Goal: Task Accomplishment & Management: Manage account settings

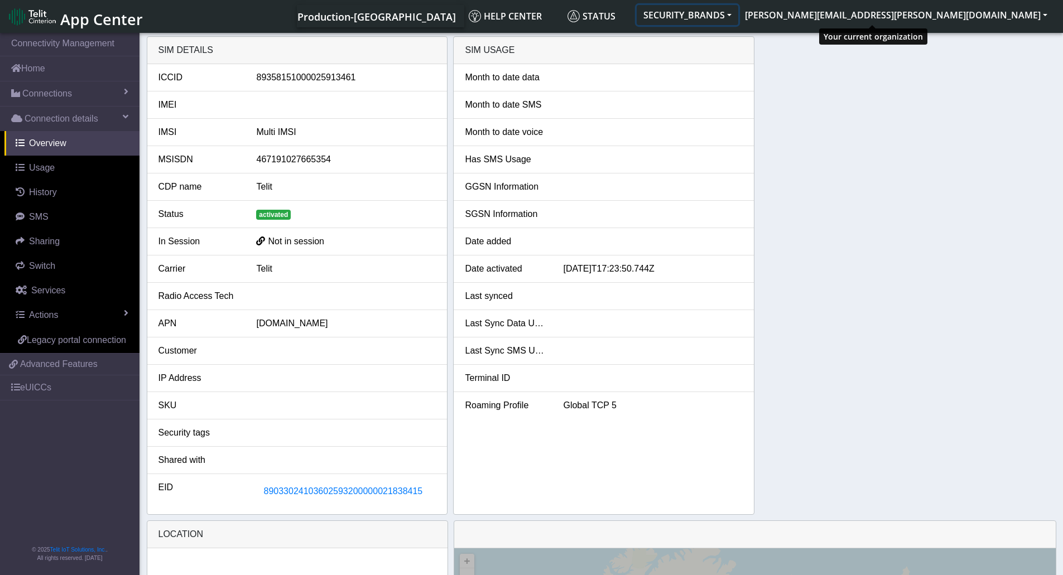
click at [738, 13] on button "SECURITY_BRANDS" at bounding box center [688, 15] width 102 height 20
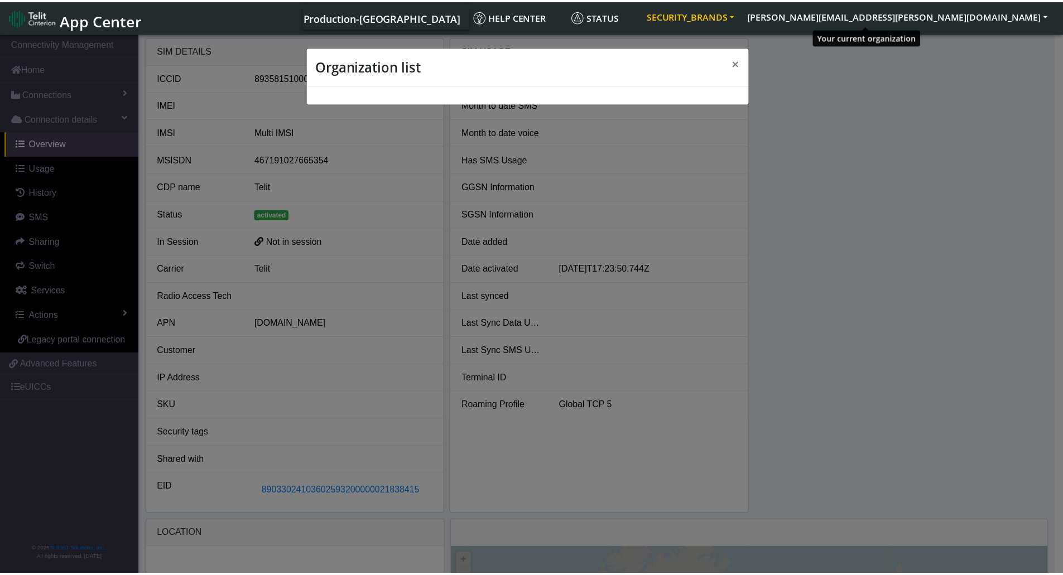
scroll to position [4, 0]
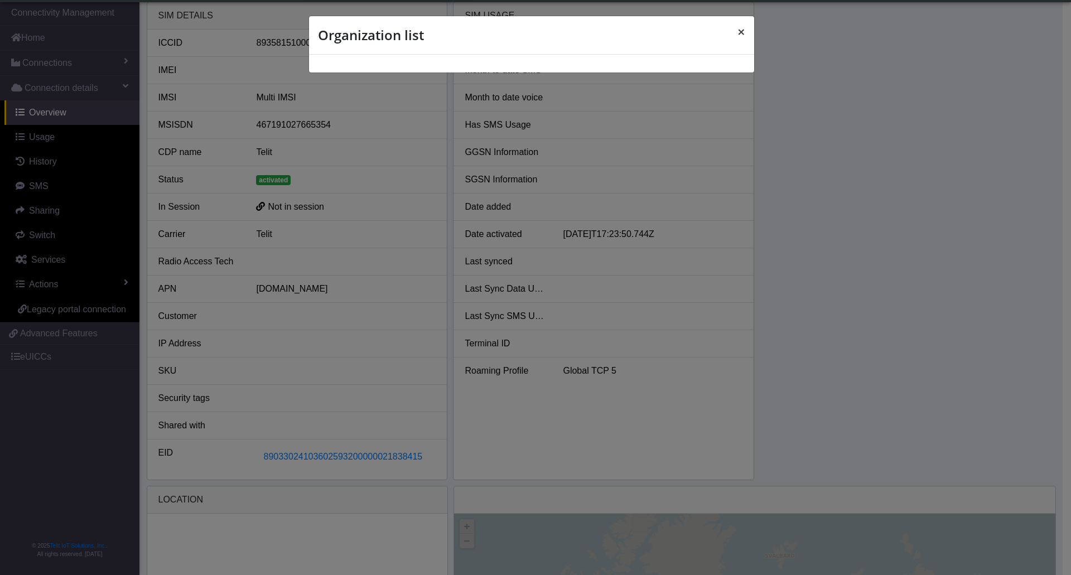
click at [744, 34] on span "×" at bounding box center [741, 31] width 8 height 18
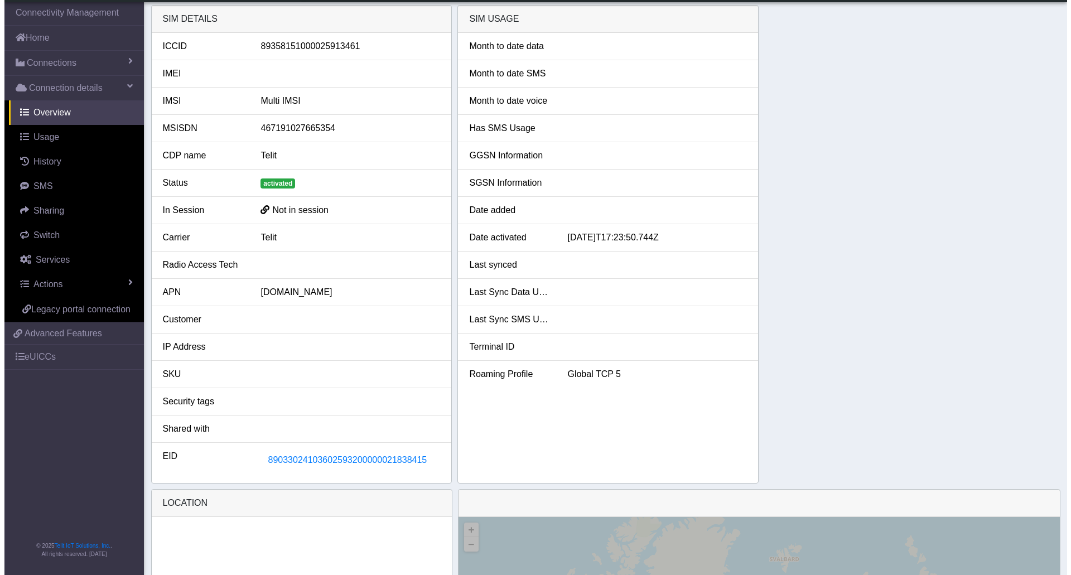
scroll to position [0, 0]
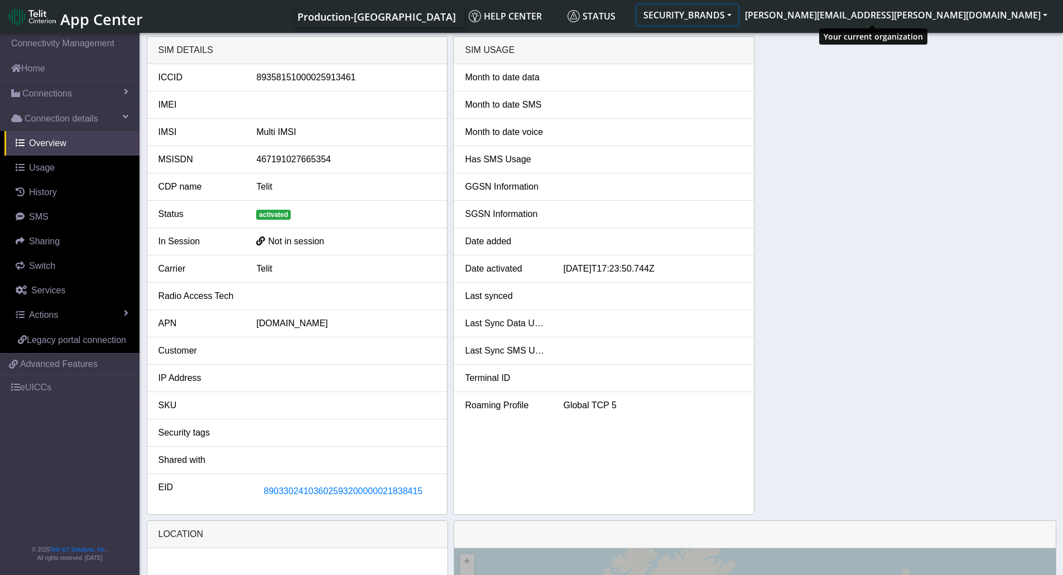
click at [738, 12] on button "SECURITY_BRANDS" at bounding box center [688, 15] width 102 height 20
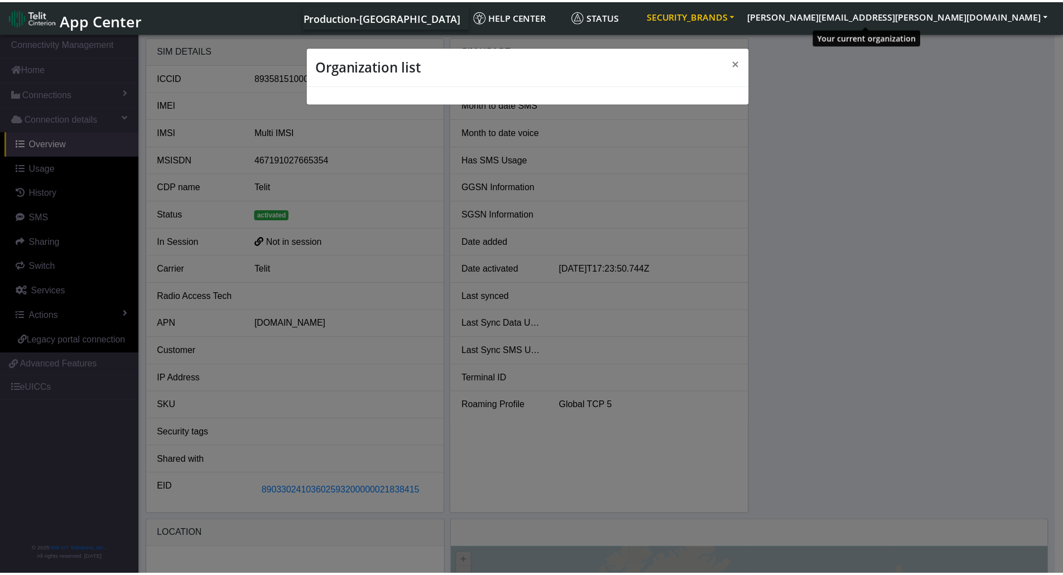
scroll to position [4, 0]
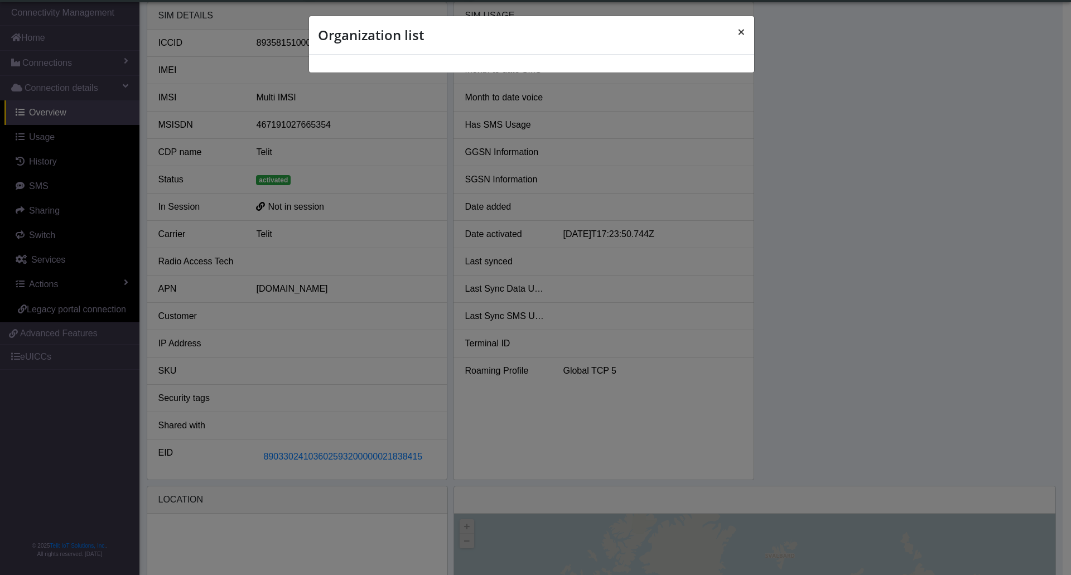
click at [740, 30] on span "×" at bounding box center [741, 31] width 8 height 18
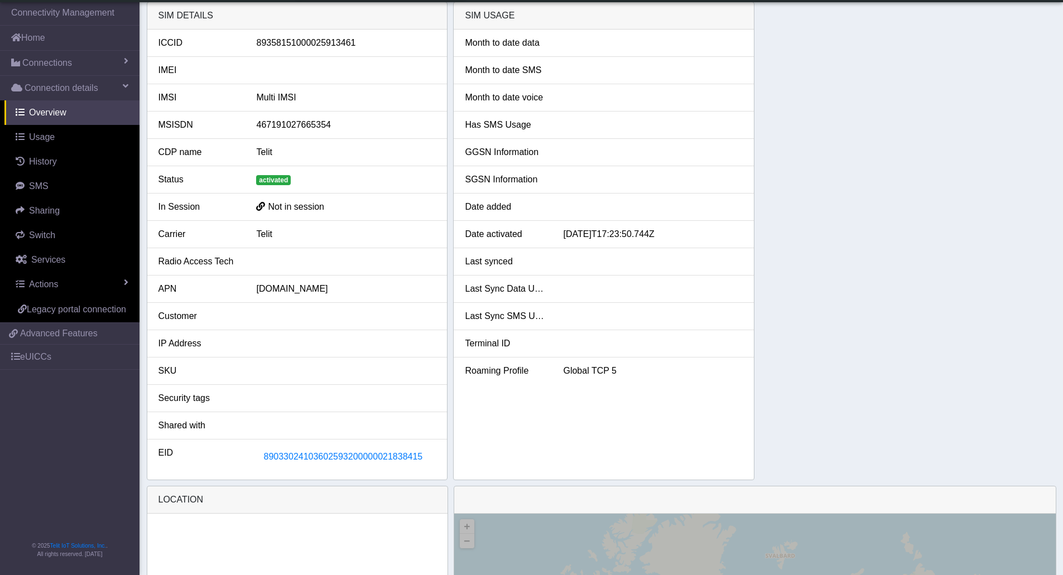
scroll to position [0, 0]
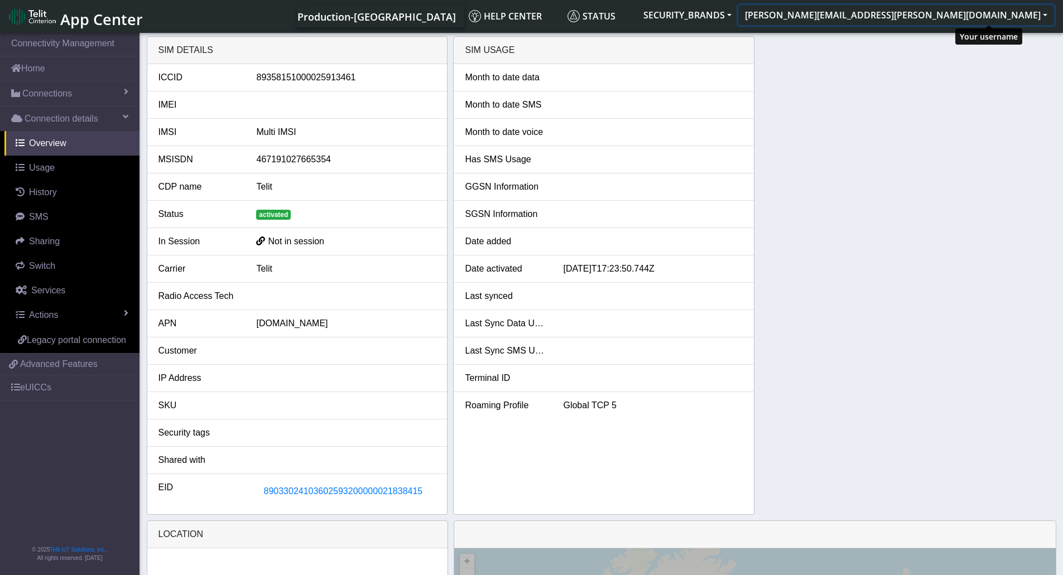
click at [960, 10] on button "[PERSON_NAME][EMAIL_ADDRESS][PERSON_NAME][DOMAIN_NAME]" at bounding box center [896, 15] width 316 height 20
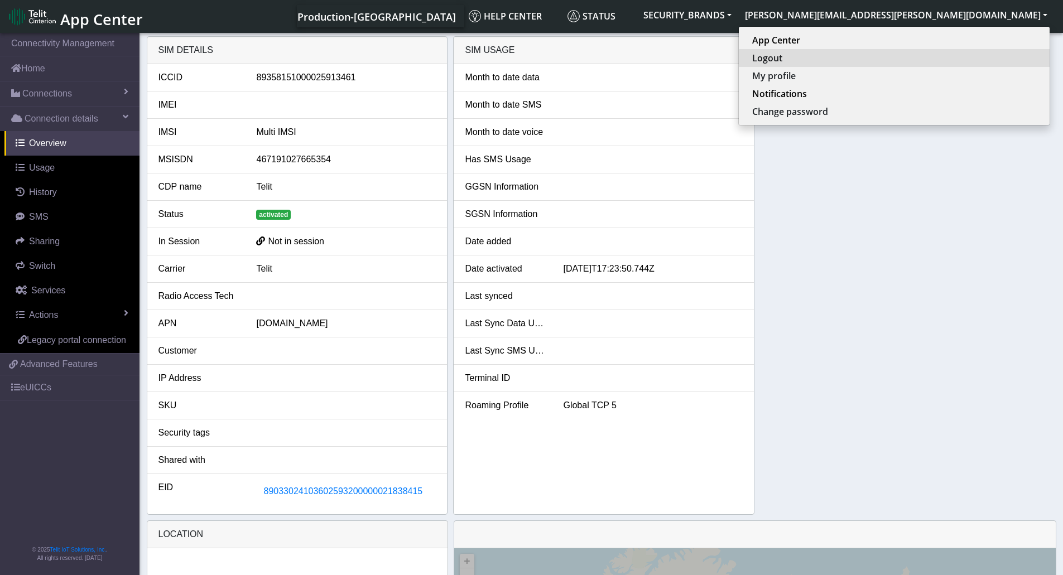
click at [951, 59] on button "Logout" at bounding box center [894, 58] width 311 height 18
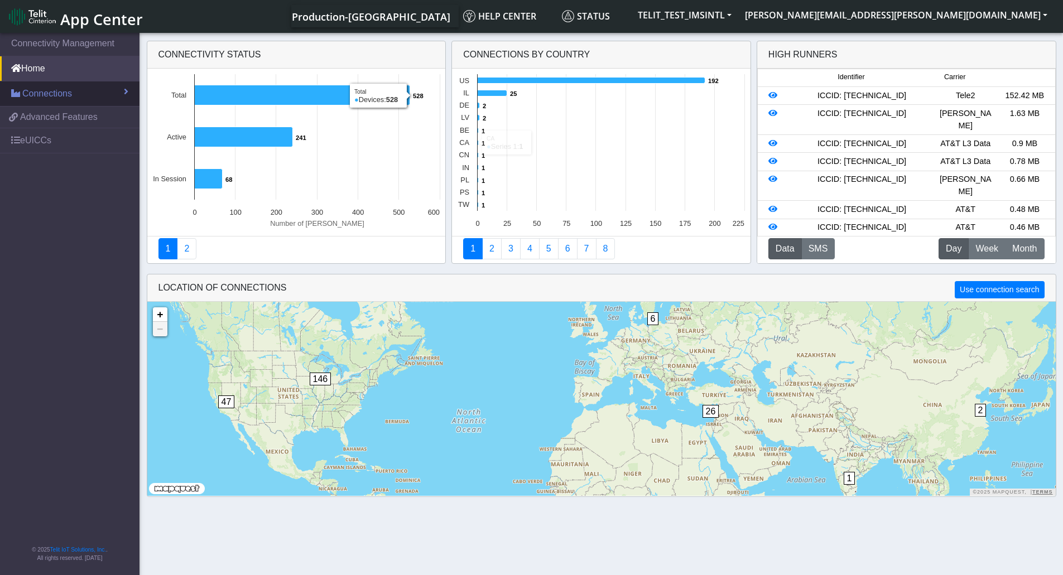
click at [128, 94] on span at bounding box center [126, 91] width 4 height 9
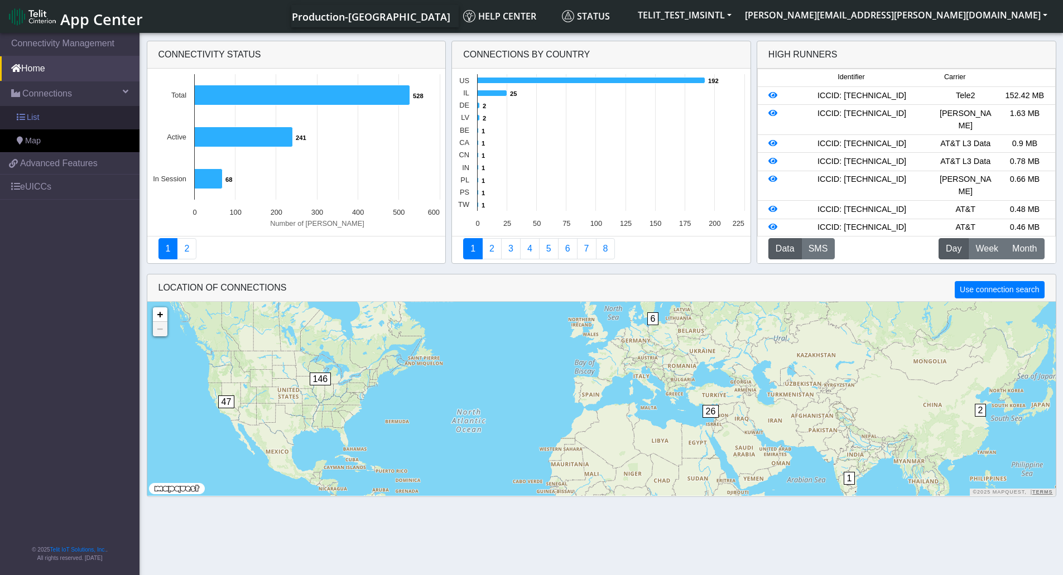
click at [50, 115] on link "List" at bounding box center [69, 117] width 139 height 23
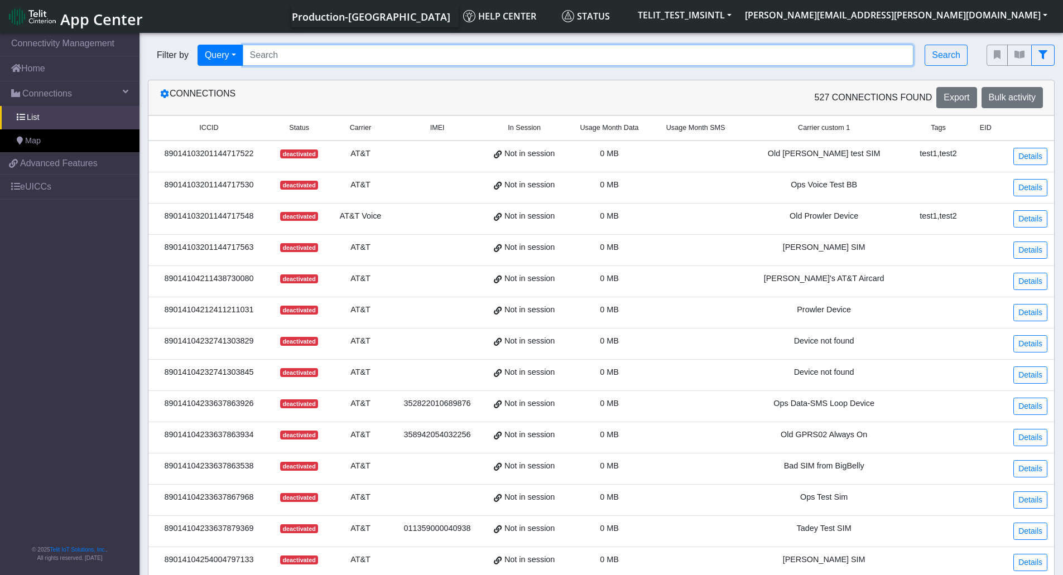
click at [346, 55] on input "Search..." at bounding box center [578, 55] width 671 height 21
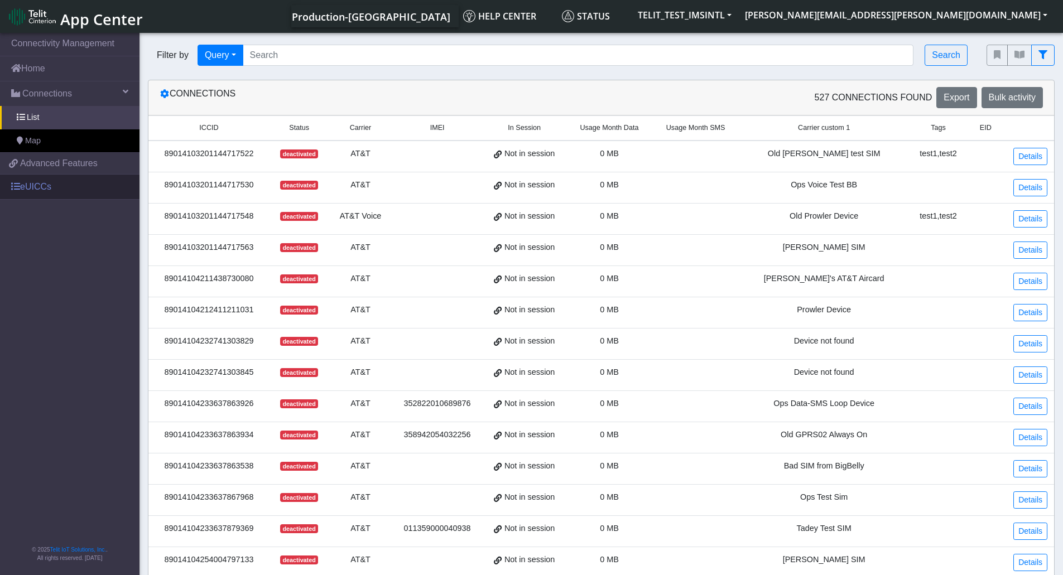
click at [40, 189] on link "eUICCs" at bounding box center [69, 187] width 139 height 25
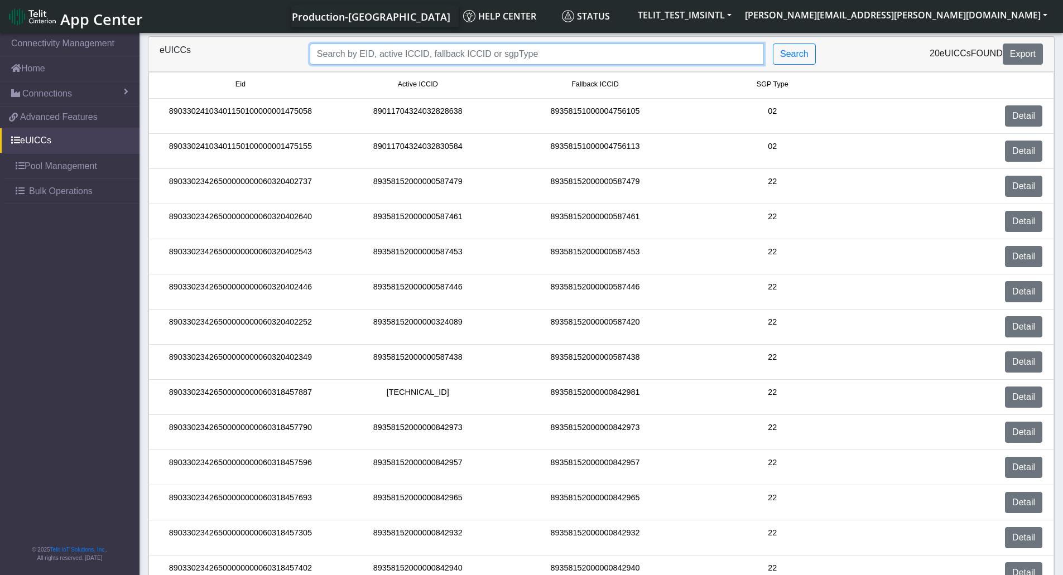
click at [373, 56] on input "Search..." at bounding box center [537, 54] width 454 height 21
paste input "89033023426500000000060320402349"
type input "89033023426500000000060320402349"
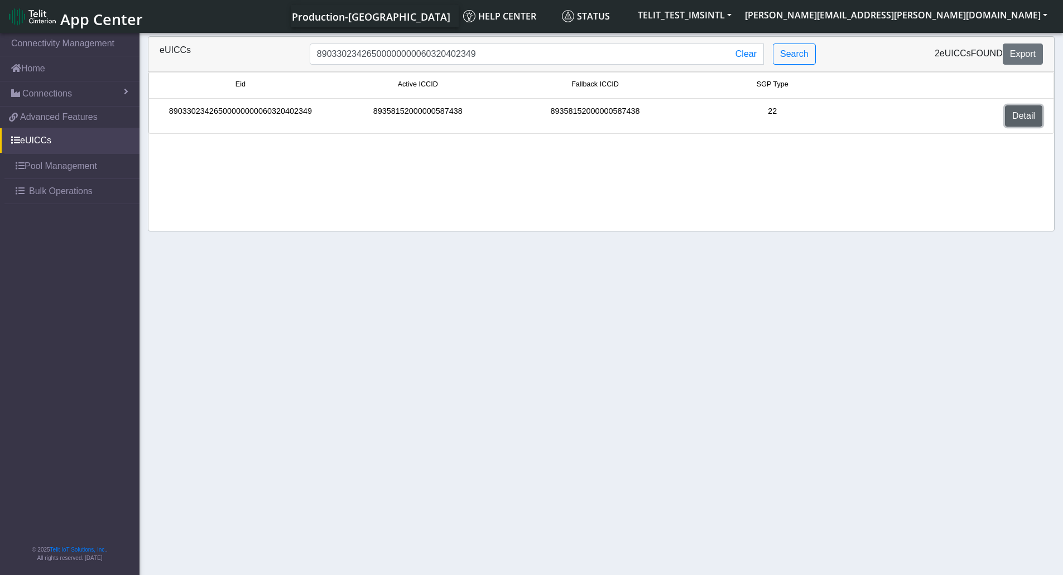
click at [1016, 118] on link "Detail" at bounding box center [1023, 115] width 37 height 21
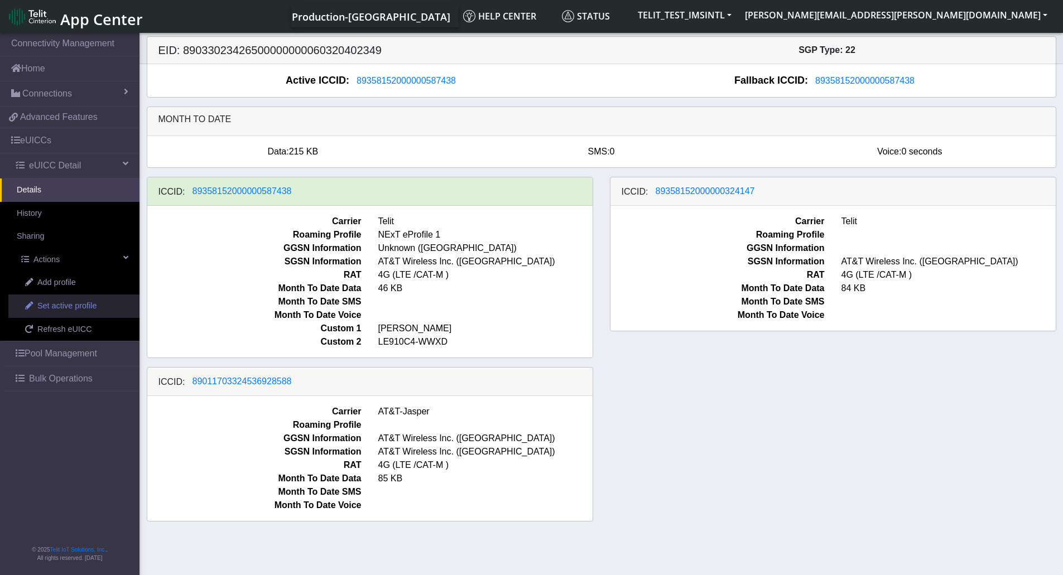
click at [88, 312] on link "Set active profile" at bounding box center [73, 306] width 131 height 23
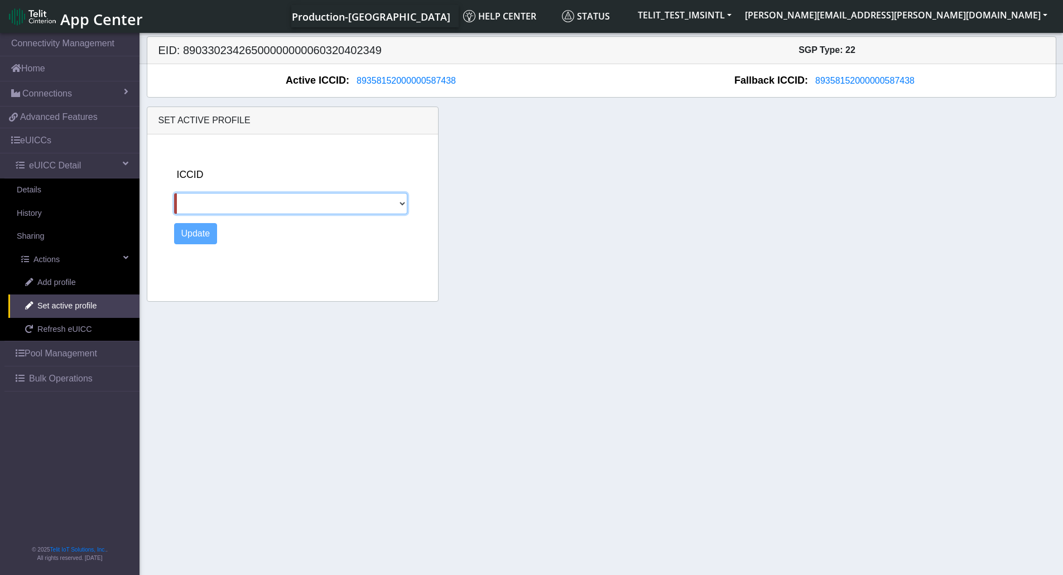
click at [305, 196] on select "89358152000000324147 89011703324536928588" at bounding box center [291, 203] width 234 height 21
select select "89358152000000324147"
click at [174, 193] on select "89358152000000324147 89011703324536928588" at bounding box center [291, 203] width 234 height 21
click at [196, 232] on button "Update" at bounding box center [196, 233] width 44 height 21
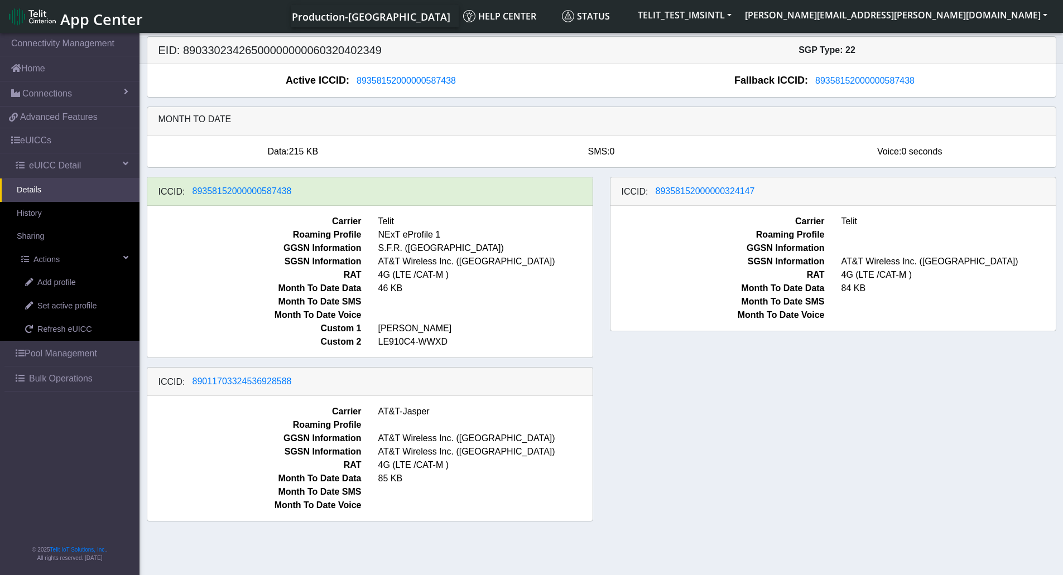
click at [672, 417] on div "ICCID: 89358152000000587438 Carrier Telit Roaming Profile NExT eProfile 1 GGSN …" at bounding box center [601, 354] width 926 height 354
click at [59, 331] on span "Refresh eUICC" at bounding box center [64, 330] width 55 height 12
click at [684, 408] on div "ICCID: 89358152000000587438 Carrier Telit Roaming Profile NExT eProfile 1 GGSN …" at bounding box center [601, 354] width 926 height 354
click at [850, 428] on div "ICCID: 89358152000000587438 Carrier Telit Roaming Profile NExT eProfile 1 GGSN …" at bounding box center [601, 354] width 926 height 354
click at [68, 334] on span "Refresh eUICC" at bounding box center [64, 330] width 55 height 12
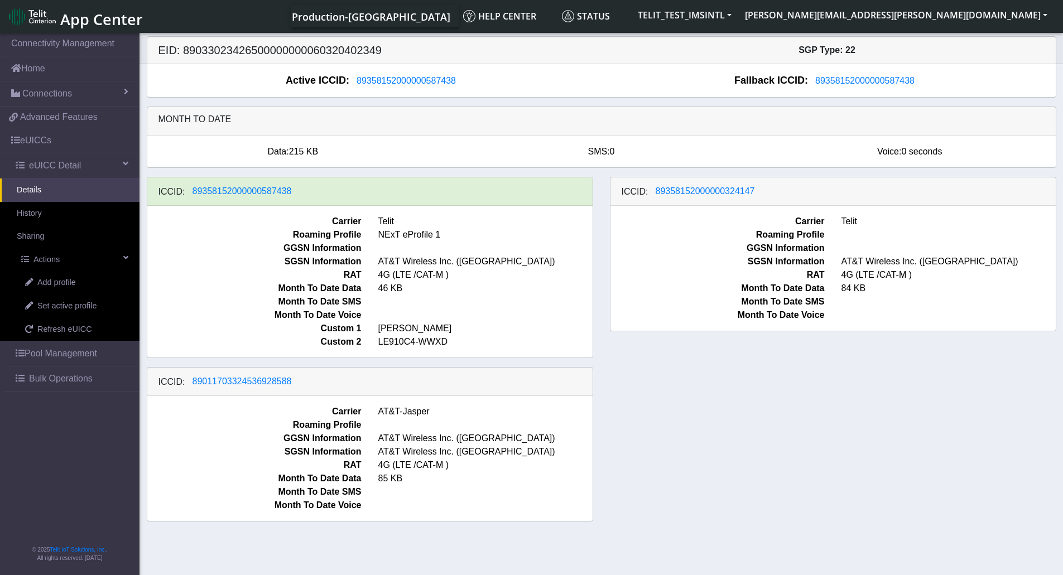
click at [745, 484] on div "ICCID: [TECHNICAL_ID] Carrier Telit Roaming Profile NExT eProfile 1 GGSN Inform…" at bounding box center [601, 354] width 926 height 354
click at [84, 333] on span "Refresh eUICC" at bounding box center [64, 330] width 55 height 12
click at [609, 440] on div "ICCID: [TECHNICAL_ID] Carrier Telit Roaming Profile NExT eProfile 1 GGSN Inform…" at bounding box center [601, 354] width 926 height 354
click at [86, 336] on link "Refresh eUICC" at bounding box center [73, 329] width 131 height 23
click at [798, 399] on div "ICCID: [TECHNICAL_ID] Carrier Telit Roaming Profile NExT eProfile 1 GGSN Inform…" at bounding box center [601, 354] width 926 height 354
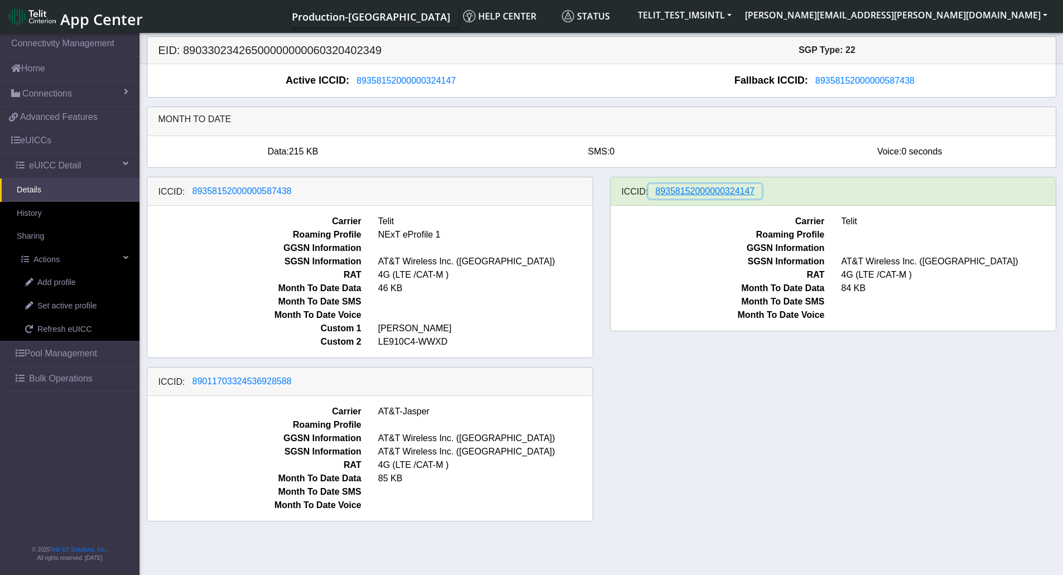
drag, startPoint x: 753, startPoint y: 191, endPoint x: 634, endPoint y: 194, distance: 118.9
click at [634, 194] on div "ICCID: 89358152000000324147" at bounding box center [832, 191] width 445 height 28
click at [678, 192] on span "89358152000000324147" at bounding box center [704, 190] width 99 height 9
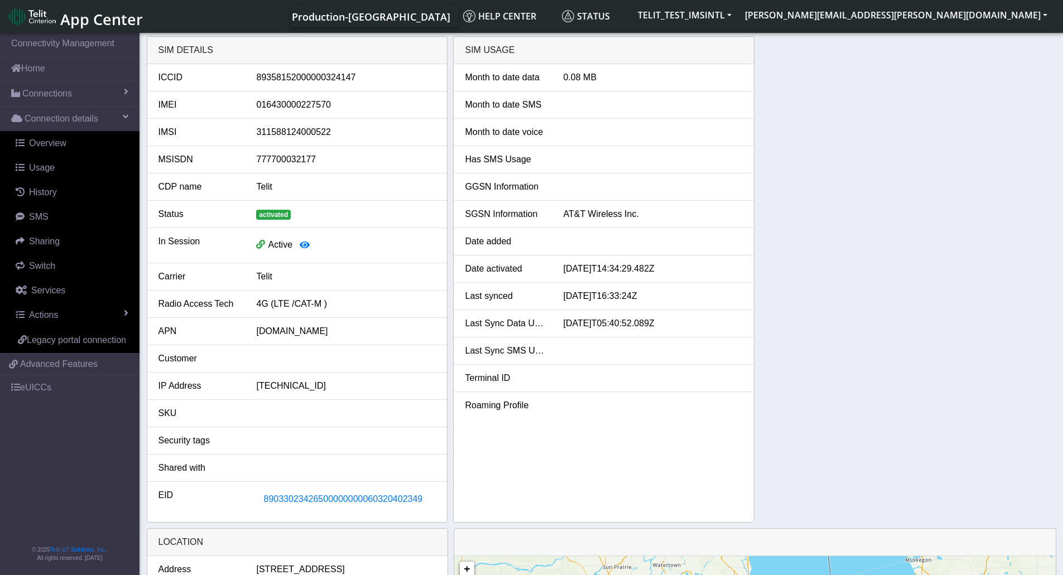
click at [316, 76] on div "89358152000000324147" at bounding box center [346, 77] width 196 height 13
copy div "89358152000000324147"
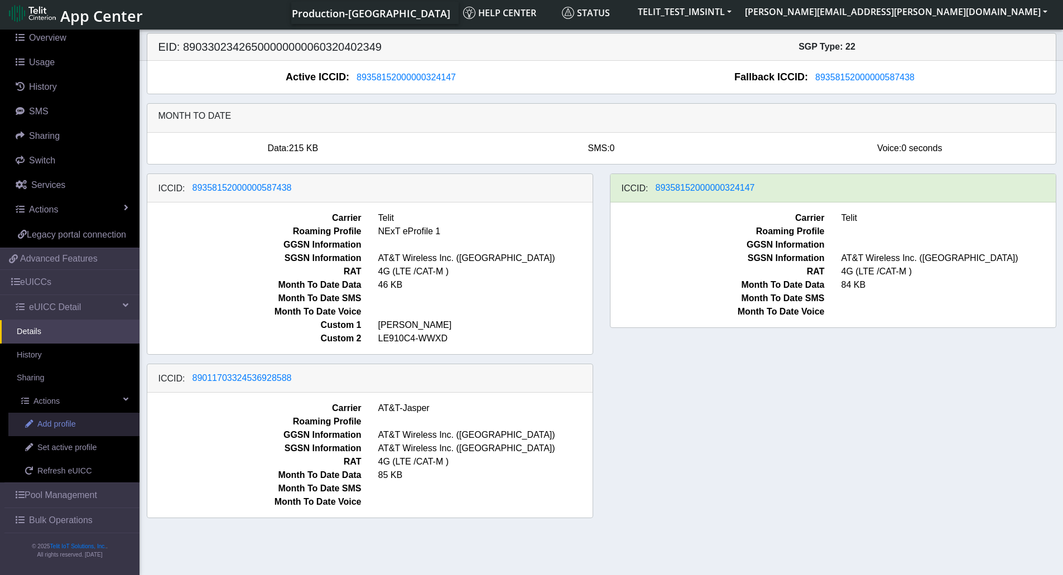
scroll to position [4, 0]
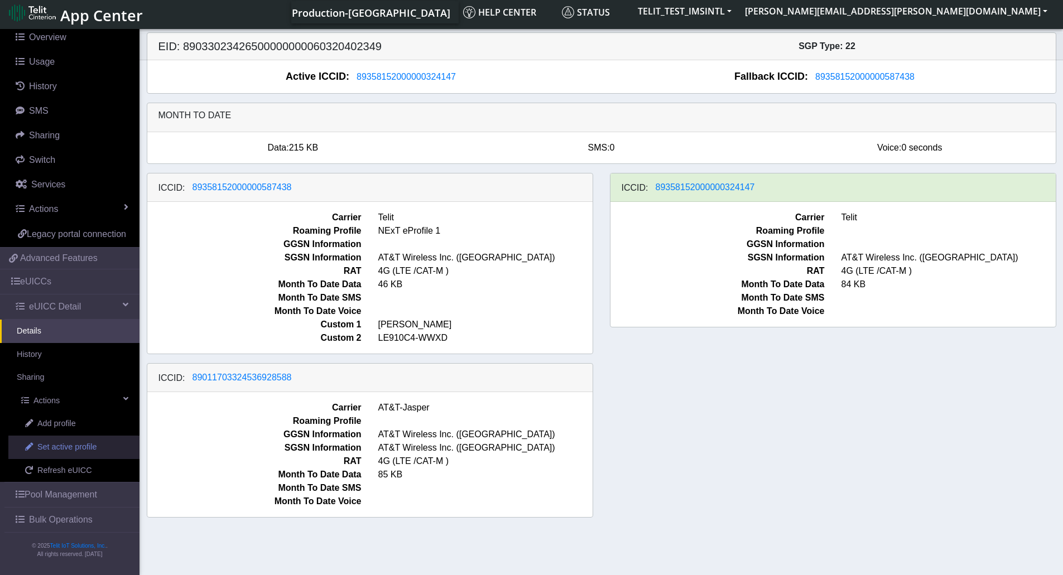
click at [86, 452] on span "Set active profile" at bounding box center [66, 447] width 59 height 12
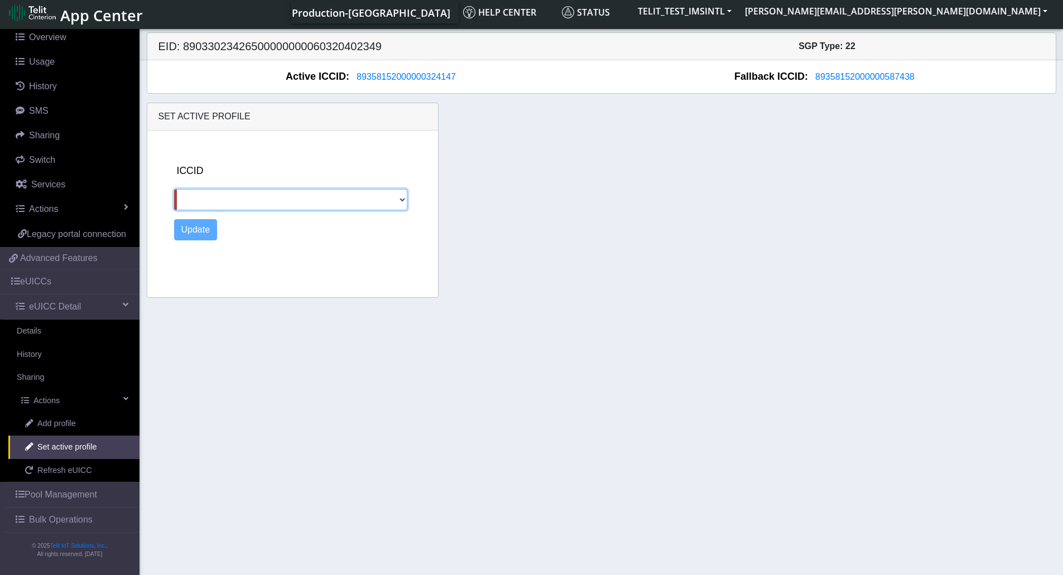
click at [403, 203] on select "89358152000000587438 89011703324536928588" at bounding box center [291, 199] width 234 height 21
click at [825, 274] on div "Set active profile ICCID 89358152000000587438 89011703324536928588 Update" at bounding box center [601, 200] width 926 height 195
click at [402, 204] on select "89358152000000587438 89011703324536928588" at bounding box center [291, 199] width 234 height 21
select select "89011703324536928588"
click at [174, 189] on select "89358152000000587438 89011703324536928588" at bounding box center [291, 199] width 234 height 21
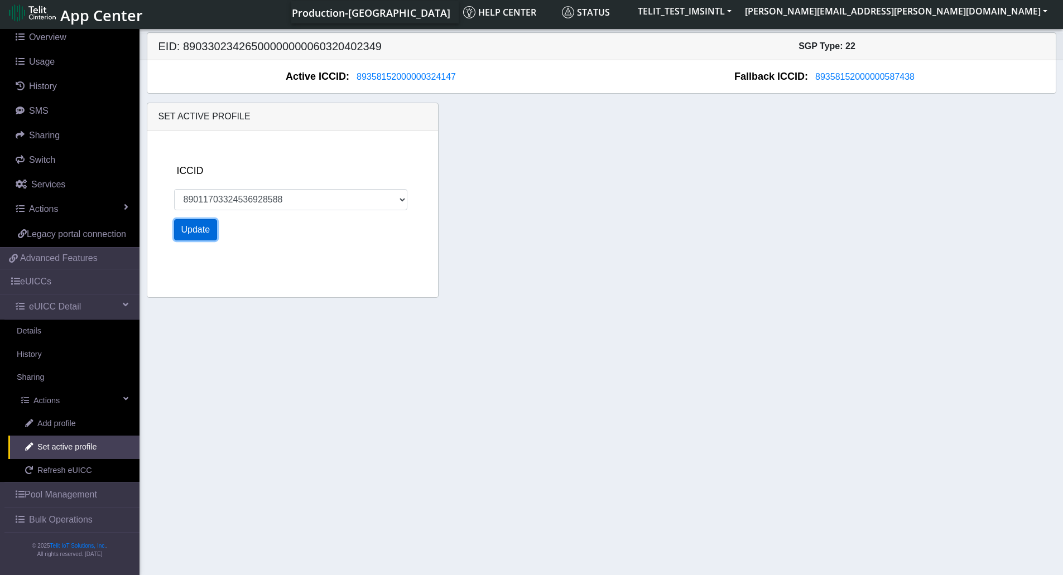
click at [186, 234] on button "Update" at bounding box center [196, 229] width 44 height 21
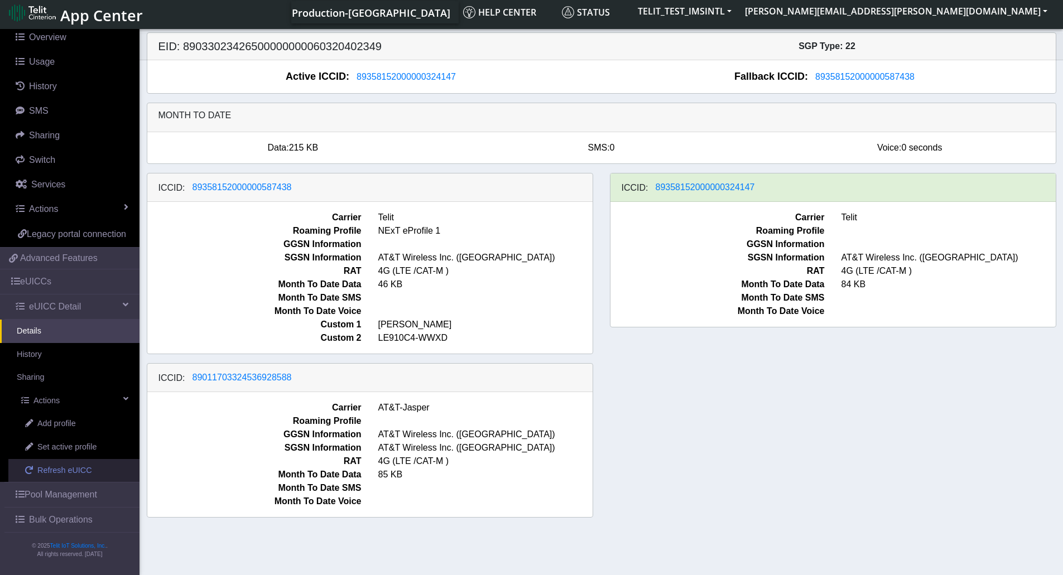
click at [49, 474] on span "Refresh eUICC" at bounding box center [64, 471] width 55 height 12
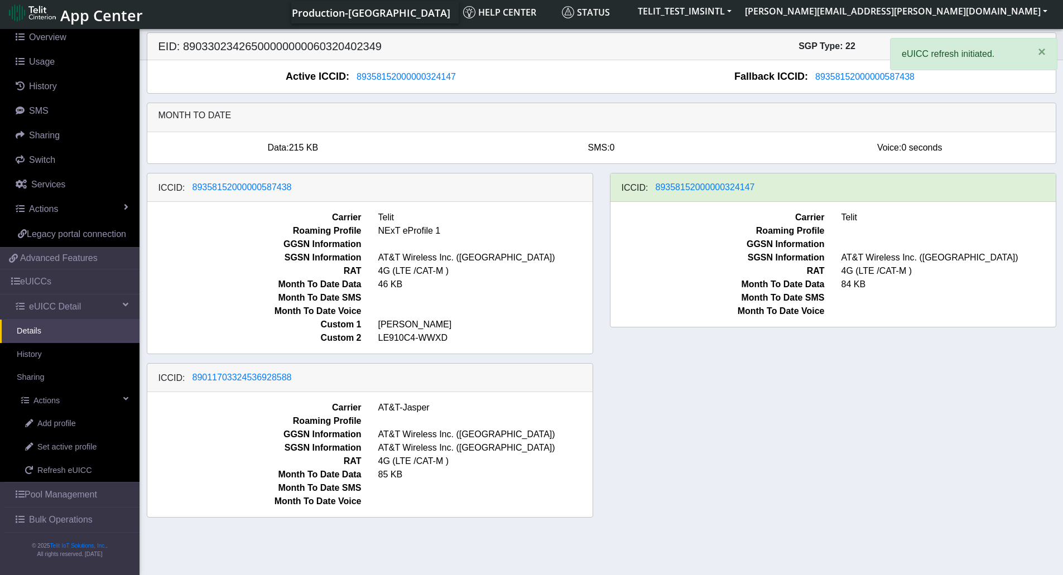
click at [711, 448] on div "ICCID: 89358152000000587438 Carrier Telit Roaming Profile NExT eProfile 1 GGSN …" at bounding box center [601, 350] width 926 height 354
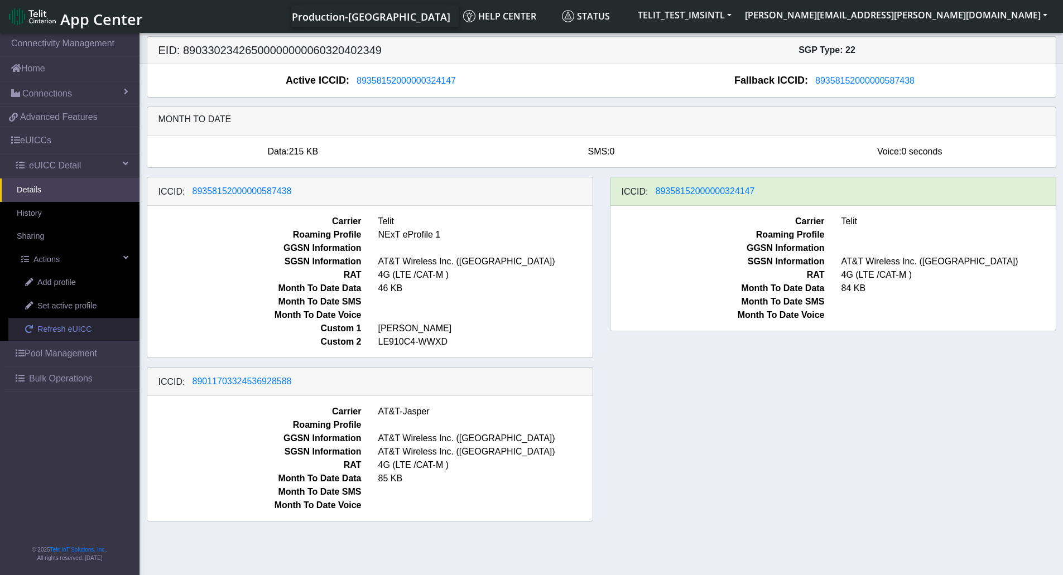
click at [81, 327] on span "Refresh eUICC" at bounding box center [64, 330] width 55 height 12
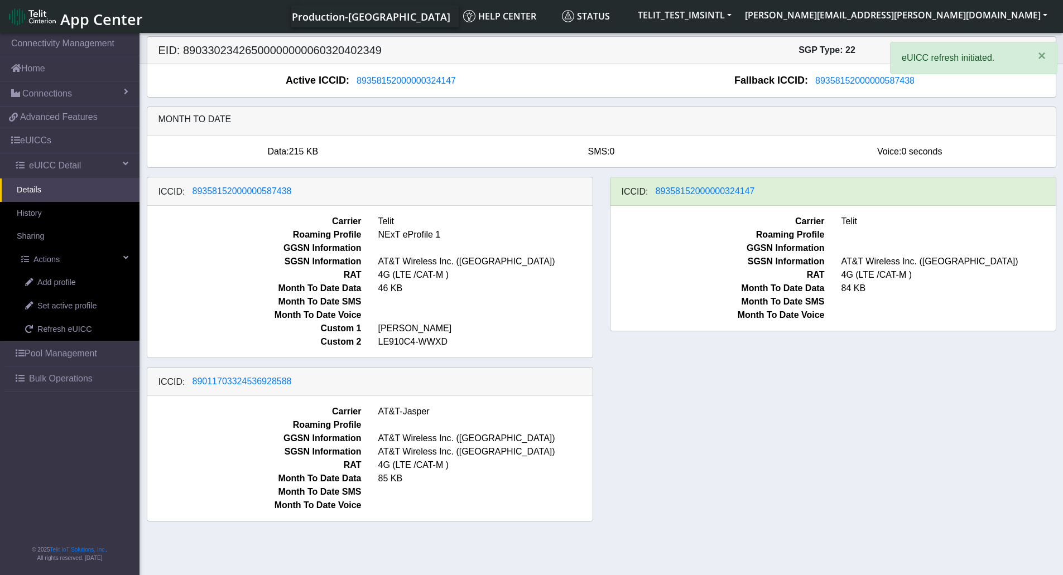
click at [844, 359] on div "ICCID: [TECHNICAL_ID] Carrier Telit Roaming Profile NExT eProfile 1 GGSN Inform…" at bounding box center [601, 354] width 926 height 354
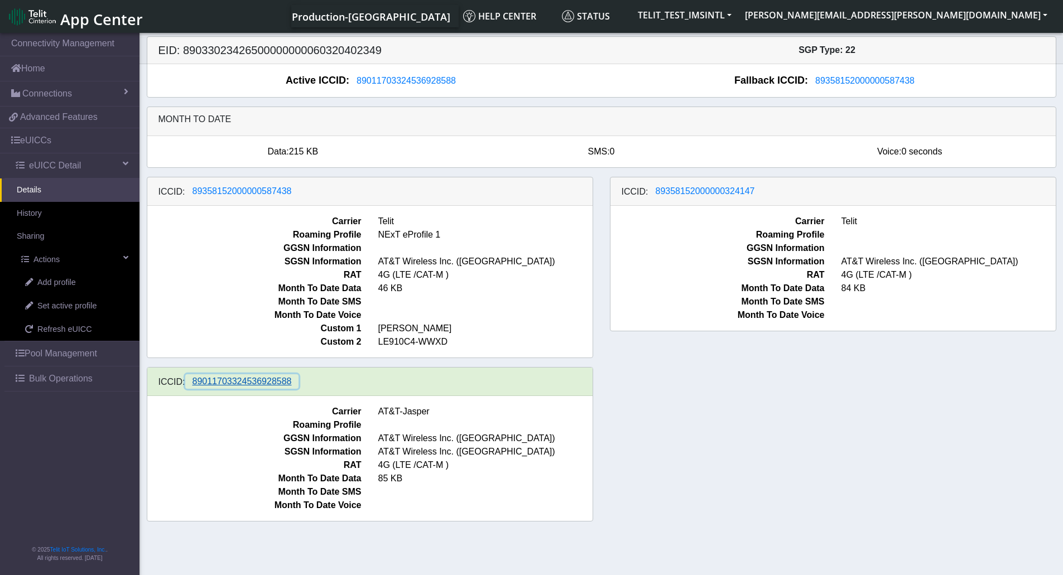
click at [248, 385] on span "89011703324536928588" at bounding box center [241, 381] width 99 height 9
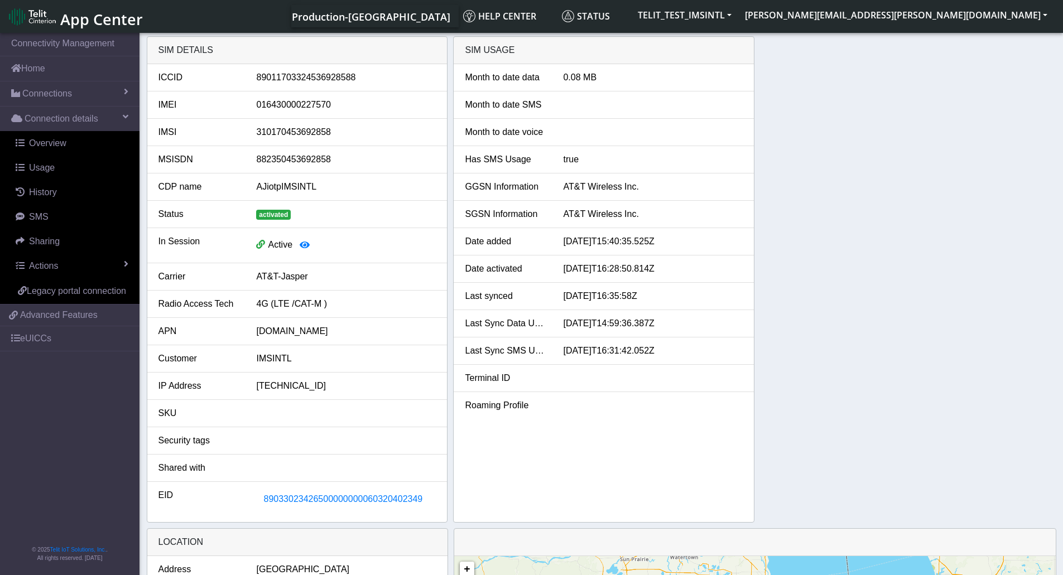
click at [317, 79] on div "89011703324536928588" at bounding box center [346, 77] width 196 height 13
copy div "89011703324536928588"
click at [345, 80] on div "89011703324536928588" at bounding box center [346, 77] width 196 height 13
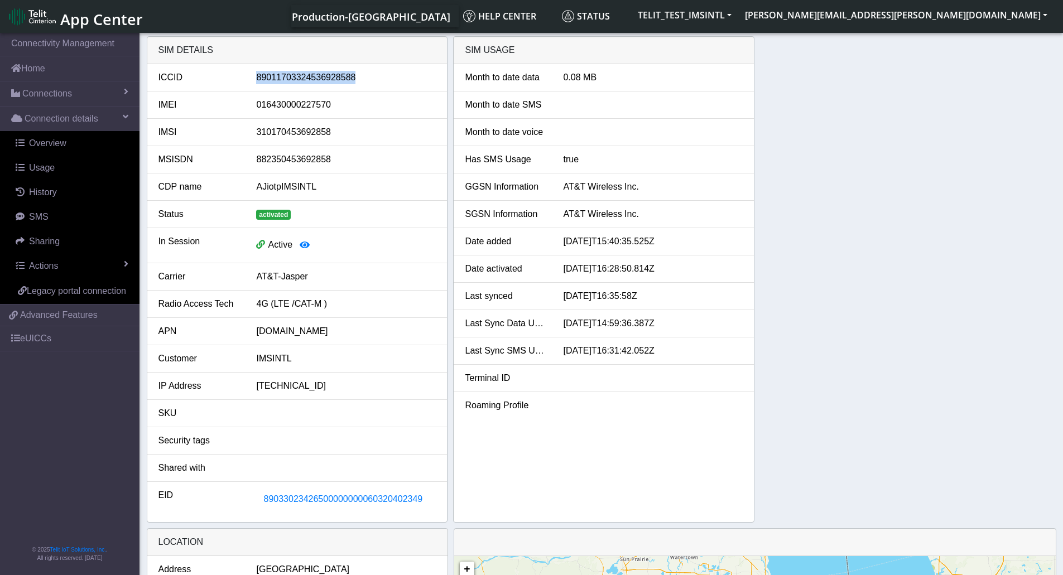
click at [345, 80] on div "89011703324536928588" at bounding box center [346, 77] width 196 height 13
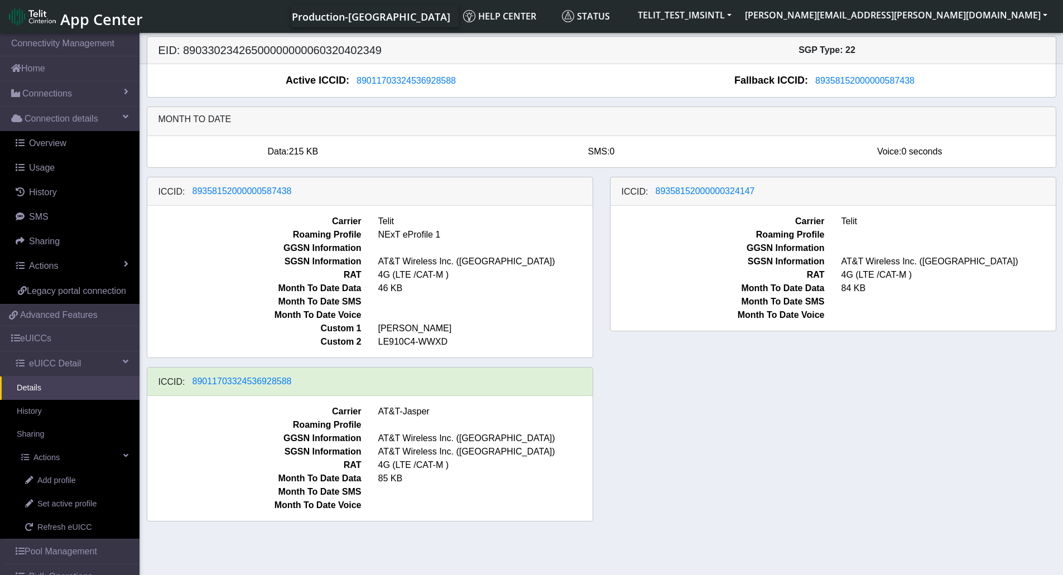
click at [963, 438] on div "ICCID: [TECHNICAL_ID] Carrier Telit Roaming Profile NExT eProfile 1 GGSN Inform…" at bounding box center [601, 354] width 926 height 354
click at [60, 534] on span "Refresh eUICC" at bounding box center [64, 528] width 55 height 12
click at [814, 388] on div "ICCID: [TECHNICAL_ID] Carrier Telit Roaming Profile NExT eProfile 1 GGSN Inform…" at bounding box center [601, 354] width 926 height 354
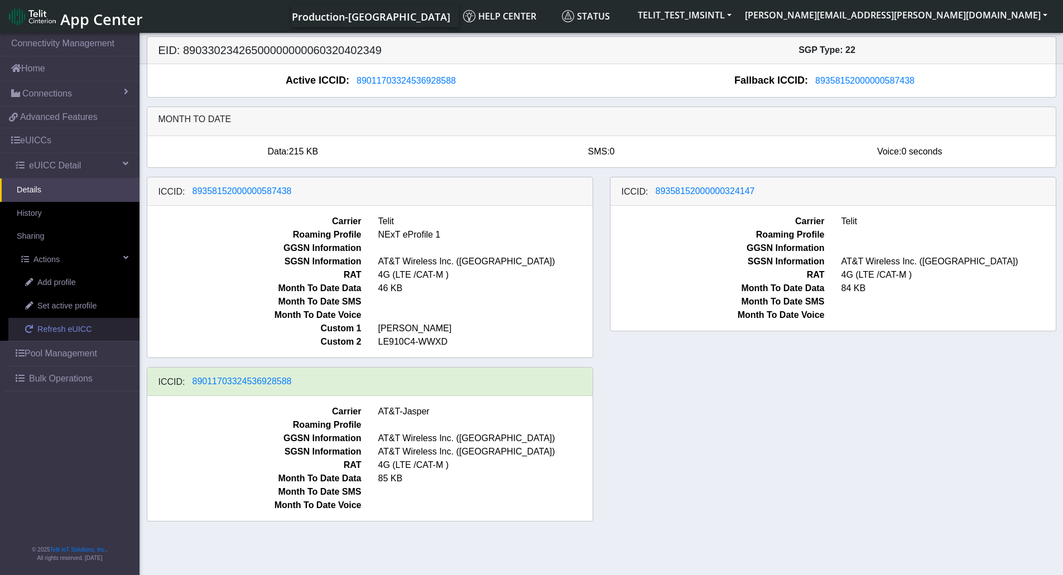
click at [62, 325] on span "Refresh eUICC" at bounding box center [64, 330] width 55 height 12
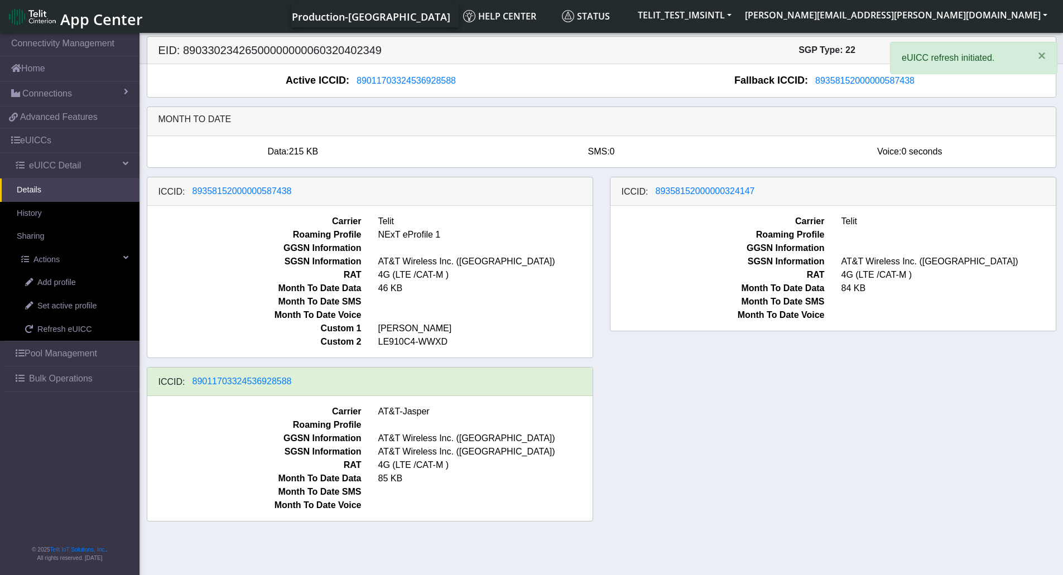
click at [766, 378] on div "ICCID: [TECHNICAL_ID] Carrier Telit Roaming Profile NExT eProfile 1 GGSN Inform…" at bounding box center [601, 354] width 926 height 354
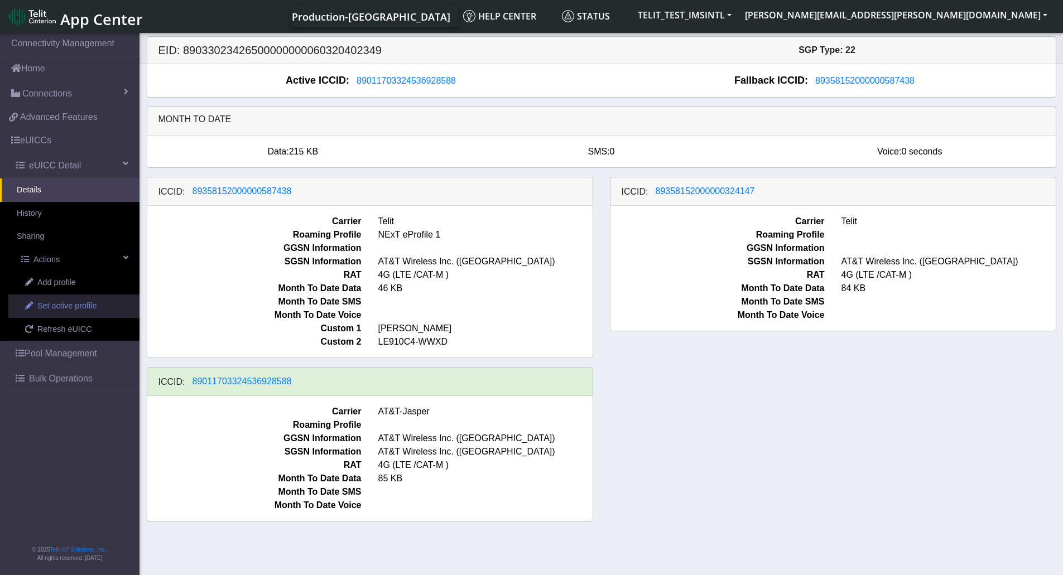
click at [87, 305] on span "Set active profile" at bounding box center [66, 306] width 59 height 12
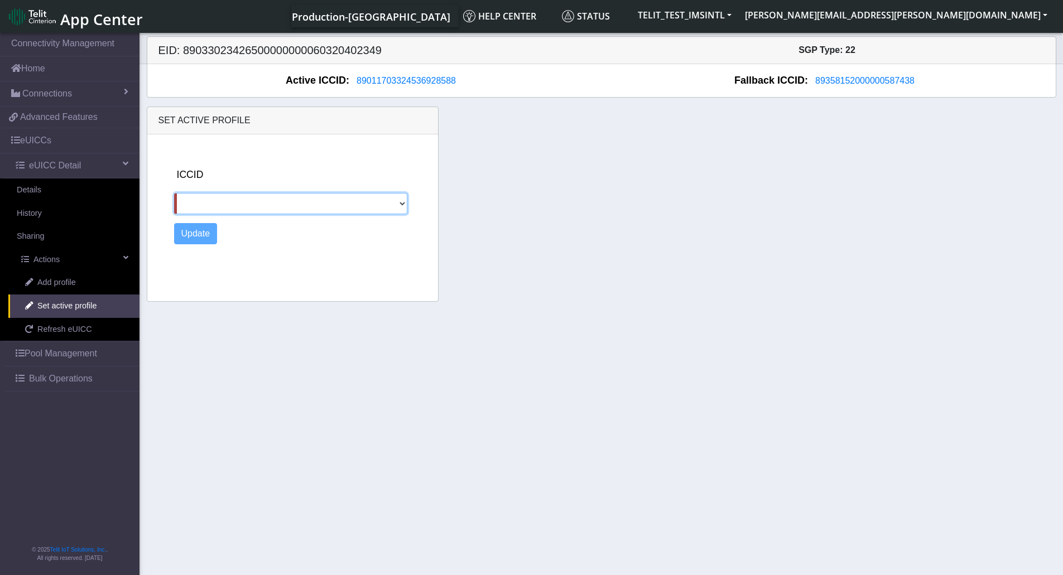
click at [267, 194] on select "89358152000000587438 89358152000000324147" at bounding box center [291, 203] width 234 height 21
select select "89358152000000324147"
click at [174, 193] on select "89358152000000587438 89358152000000324147" at bounding box center [291, 203] width 234 height 21
click at [206, 232] on button "Update" at bounding box center [196, 233] width 44 height 21
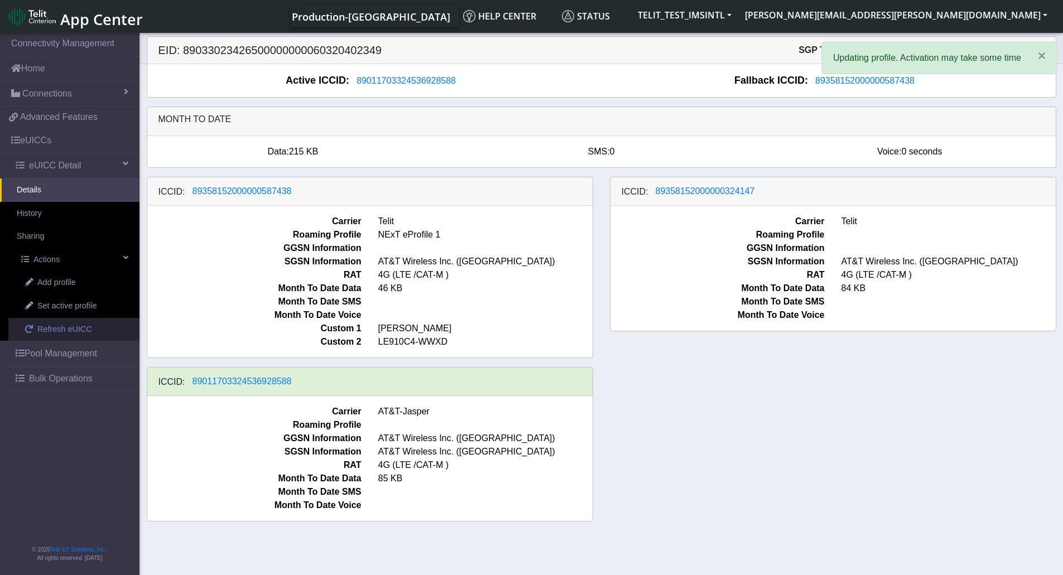
click at [52, 331] on span "Refresh eUICC" at bounding box center [64, 330] width 55 height 12
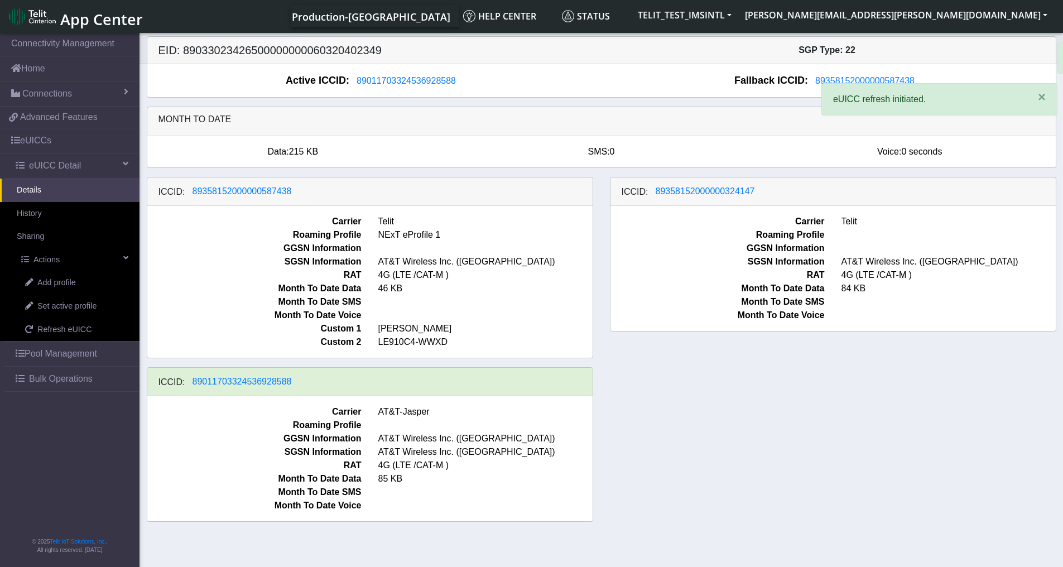
click at [661, 392] on div "ICCID: [TECHNICAL_ID] Carrier Telit Roaming Profile NExT eProfile 1 GGSN Inform…" at bounding box center [601, 354] width 926 height 354
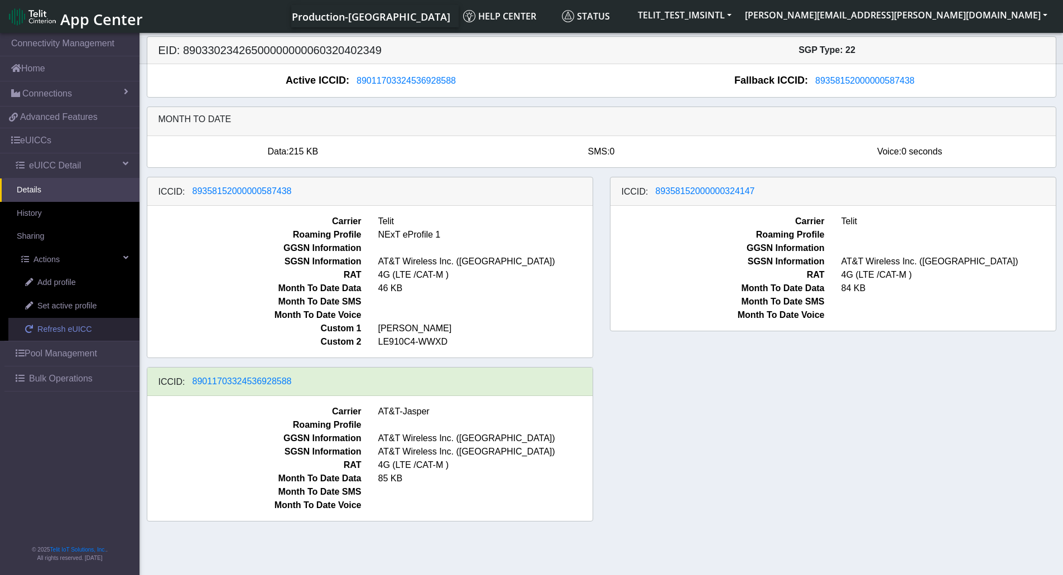
click at [98, 329] on link "Refresh eUICC" at bounding box center [73, 329] width 131 height 23
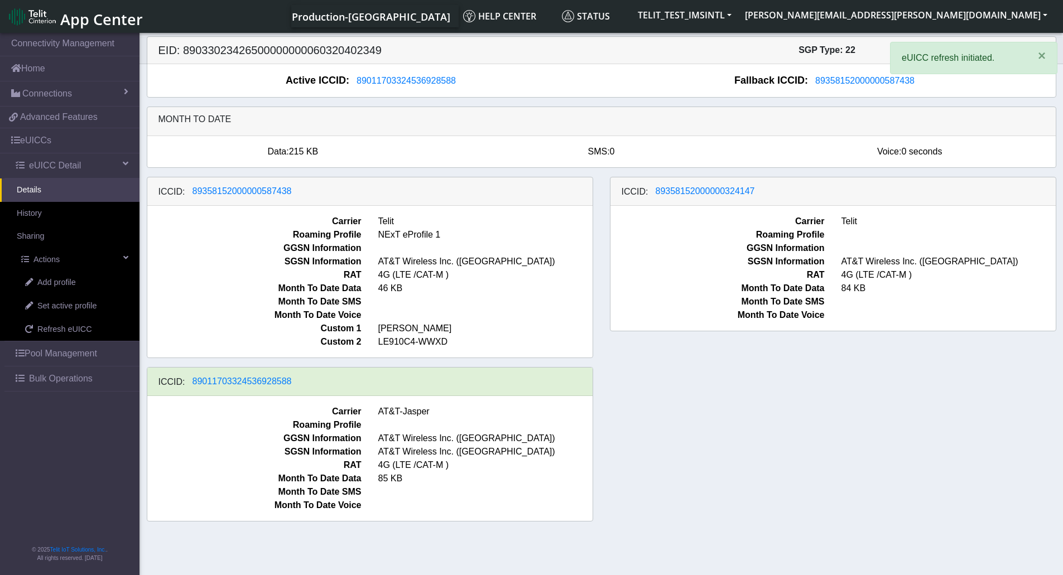
click at [964, 447] on div "ICCID: [TECHNICAL_ID] Carrier Telit Roaming Profile NExT eProfile 1 GGSN Inform…" at bounding box center [601, 354] width 926 height 354
click at [774, 448] on div "ICCID: [TECHNICAL_ID] Carrier Telit Roaming Profile NExT eProfile 1 GGSN Inform…" at bounding box center [601, 354] width 926 height 354
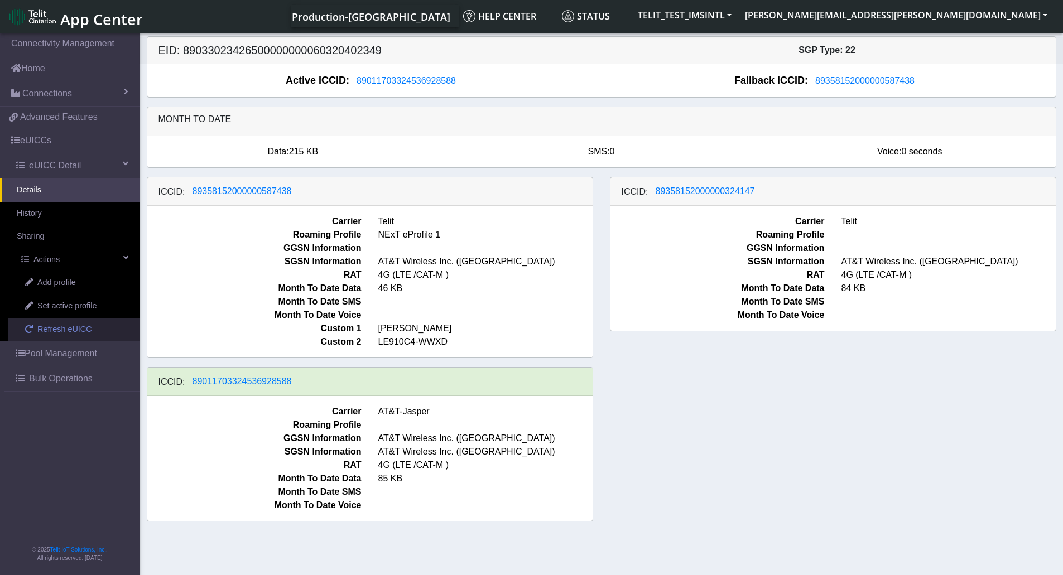
click at [57, 335] on span "Refresh eUICC" at bounding box center [64, 330] width 55 height 12
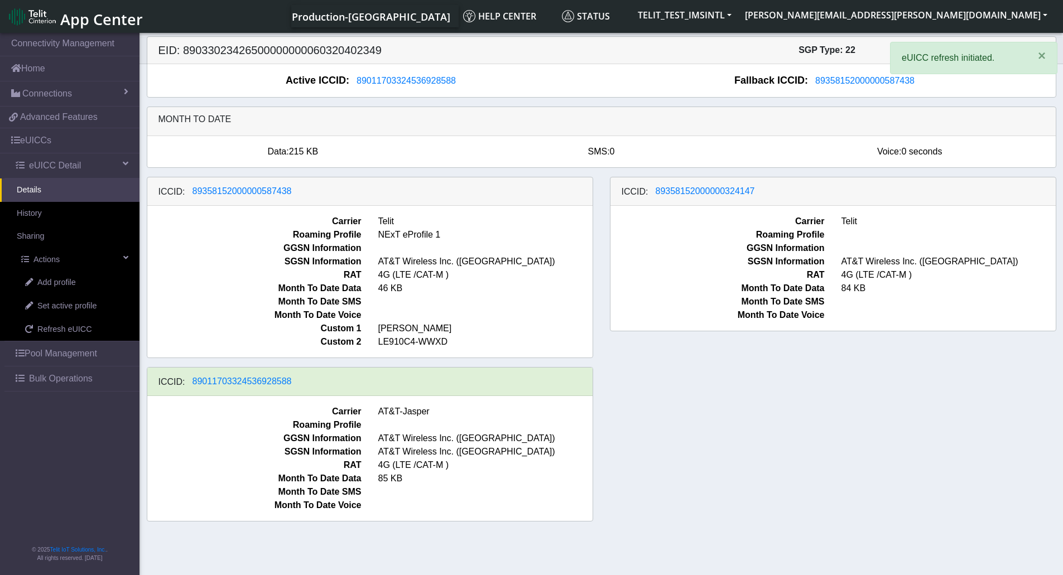
click at [751, 421] on div "ICCID: [TECHNICAL_ID] Carrier Telit Roaming Profile NExT eProfile 1 GGSN Inform…" at bounding box center [601, 354] width 926 height 354
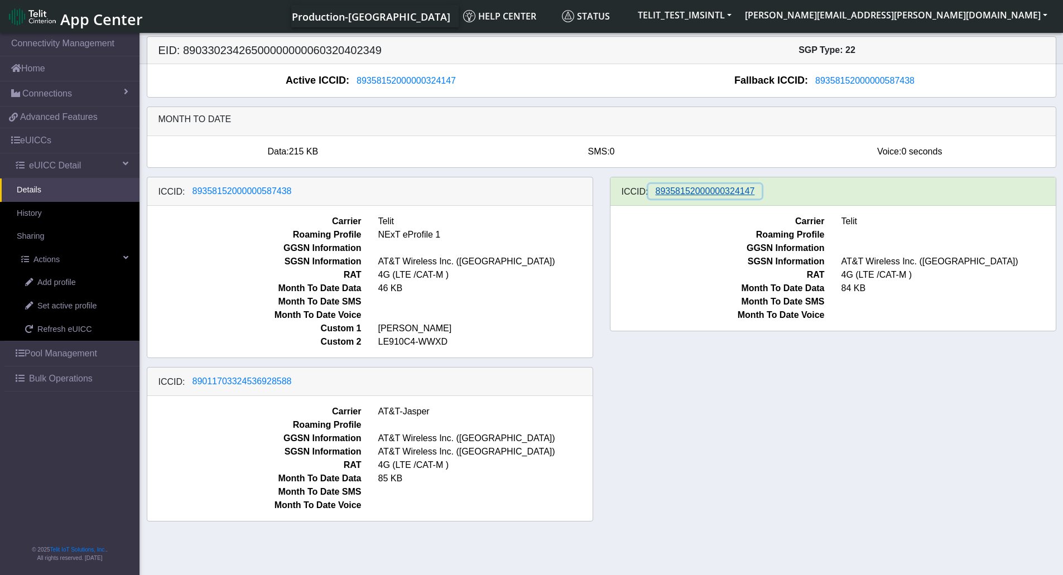
click at [703, 189] on span "89358152000000324147" at bounding box center [704, 190] width 99 height 9
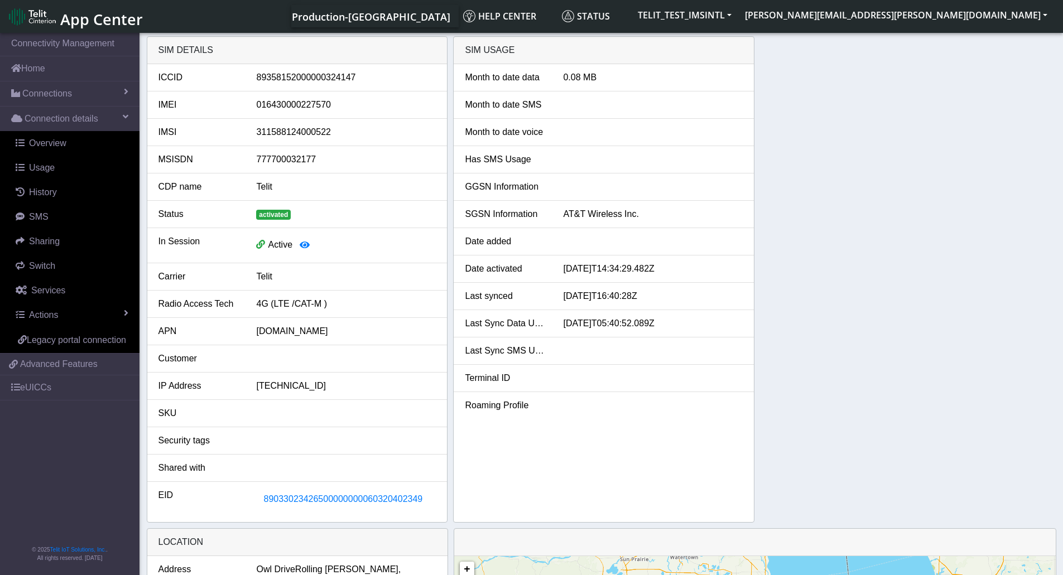
click at [314, 79] on div "89358152000000324147" at bounding box center [346, 77] width 196 height 13
copy div "89358152000000324147"
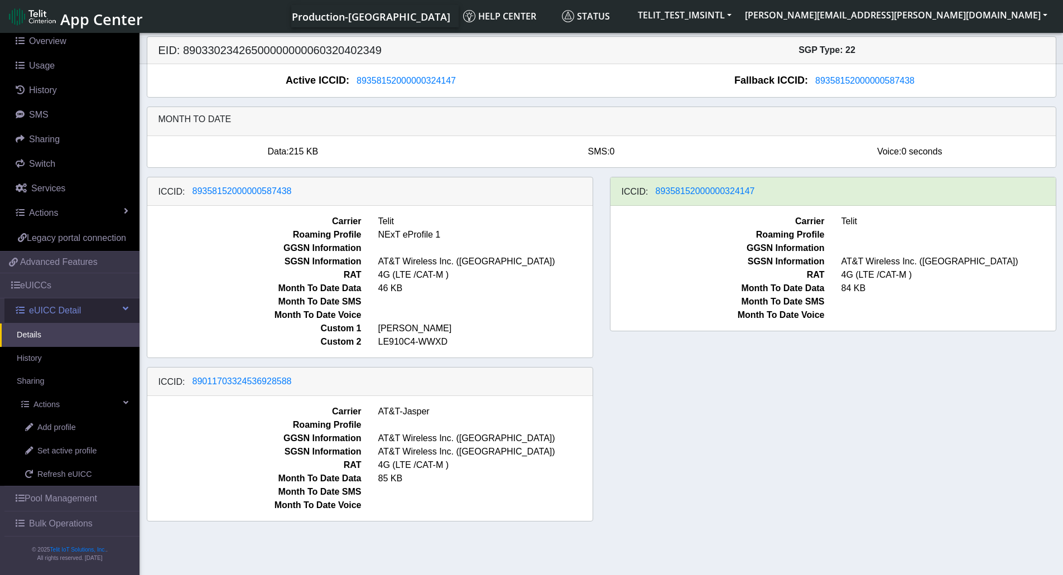
scroll to position [115, 0]
click at [65, 455] on span "Set active profile" at bounding box center [66, 451] width 59 height 12
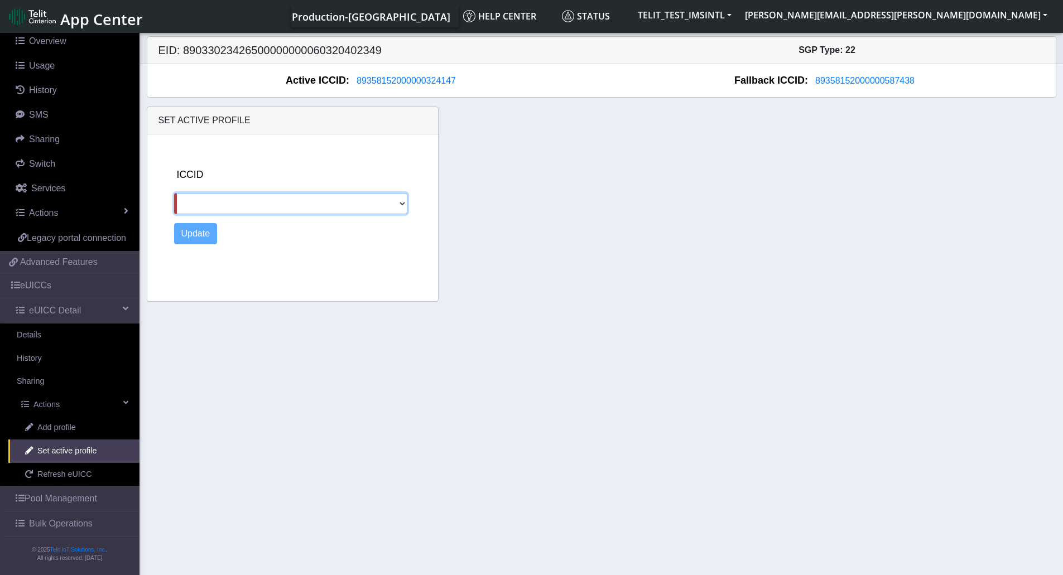
click at [266, 201] on select "89358152000000587438 89011703324536928588" at bounding box center [291, 203] width 234 height 21
select select "89358152000000587438"
click at [174, 193] on select "89358152000000587438 89011703324536928588" at bounding box center [291, 203] width 234 height 21
click at [185, 233] on button "Update" at bounding box center [196, 233] width 44 height 21
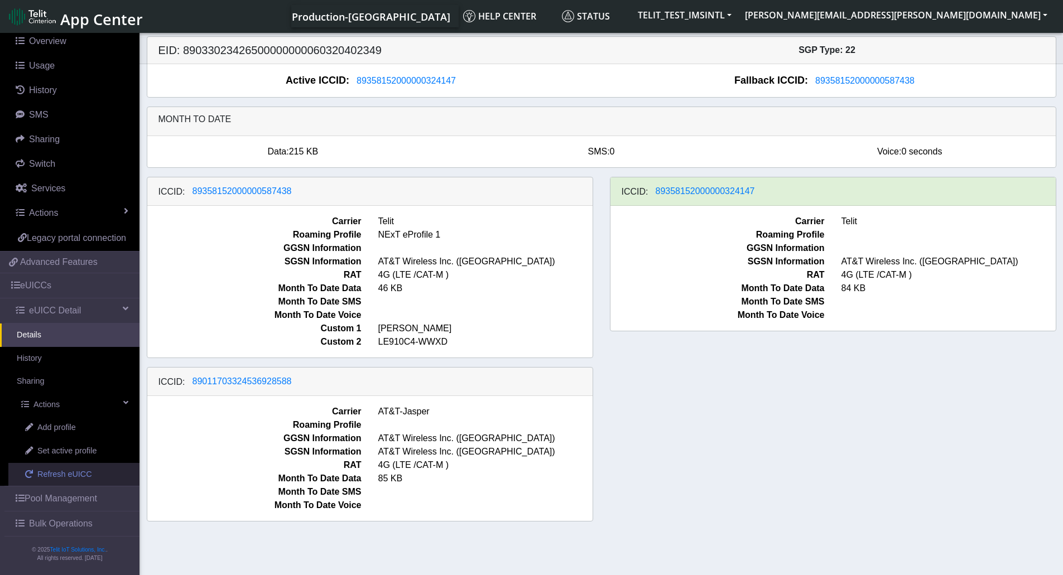
click at [64, 473] on span "Refresh eUICC" at bounding box center [64, 475] width 55 height 12
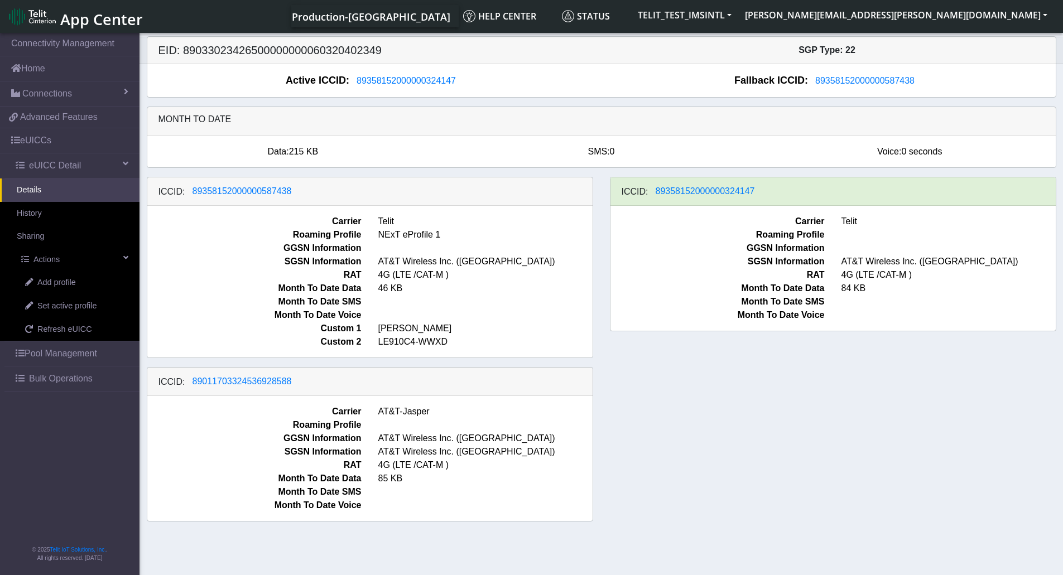
click at [644, 405] on div "ICCID: [TECHNICAL_ID] Carrier Telit Roaming Profile NExT eProfile 1 GGSN Inform…" at bounding box center [601, 354] width 926 height 354
click at [65, 329] on span "Refresh eUICC" at bounding box center [64, 330] width 55 height 12
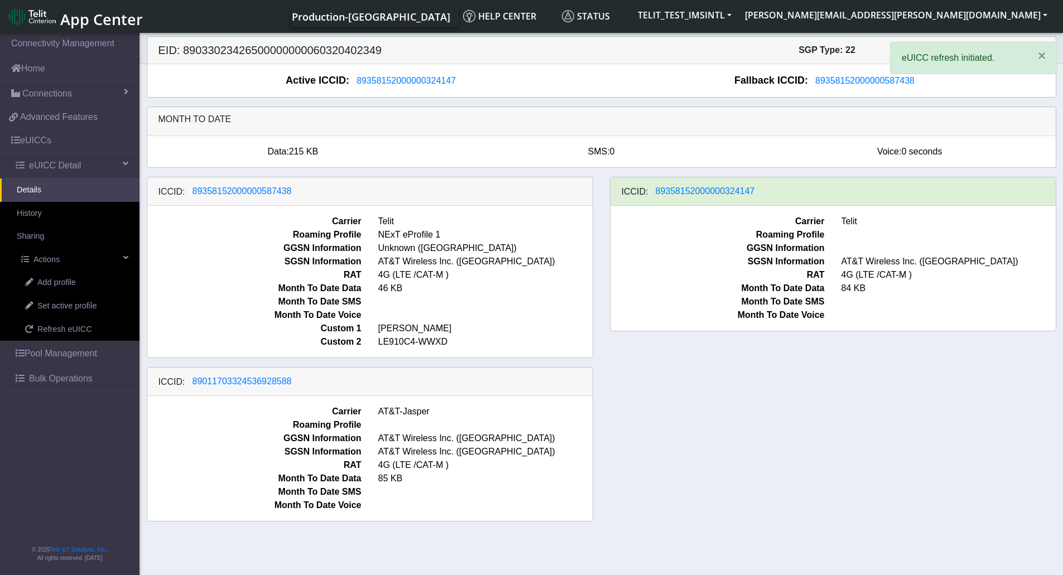
click at [812, 448] on div "ICCID: 89358152000000587438 Carrier Telit Roaming Profile NExT eProfile 1 GGSN …" at bounding box center [601, 354] width 926 height 354
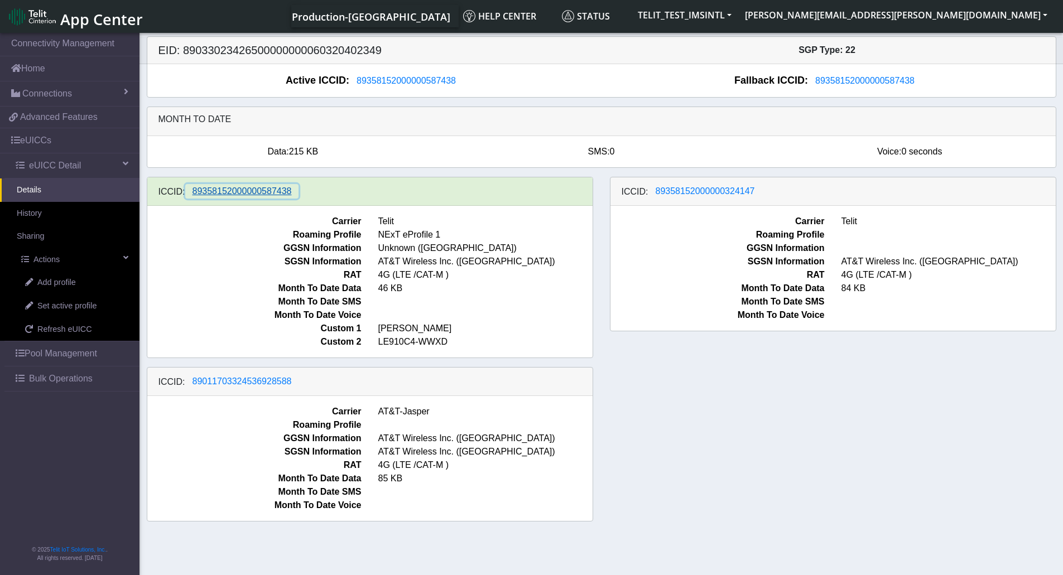
click at [223, 189] on span "89358152000000587438" at bounding box center [241, 190] width 99 height 9
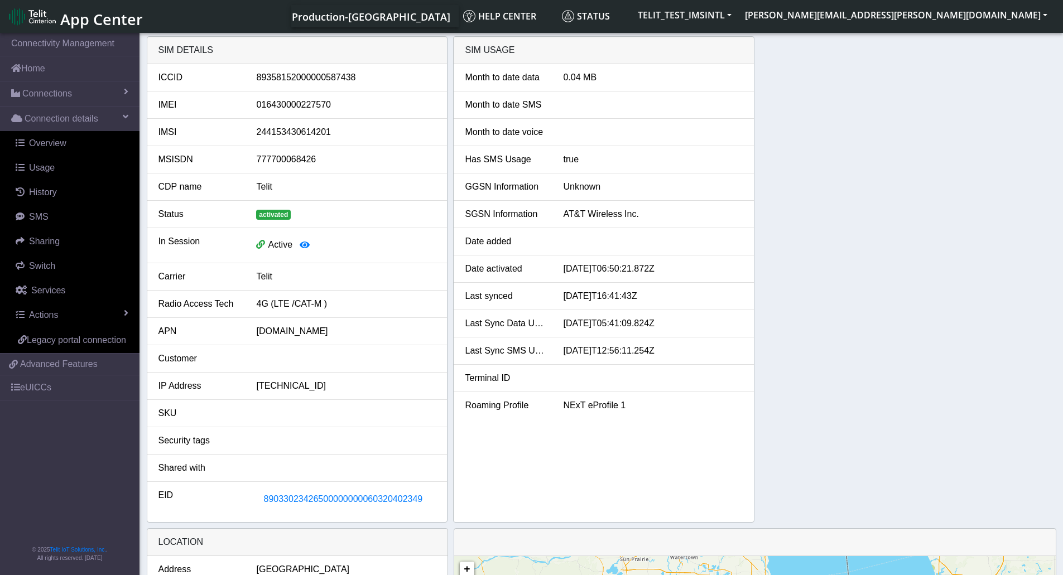
click at [302, 79] on div "89358152000000587438" at bounding box center [346, 77] width 196 height 13
copy div "89358152000000587438"
